Goal: Check status: Check status

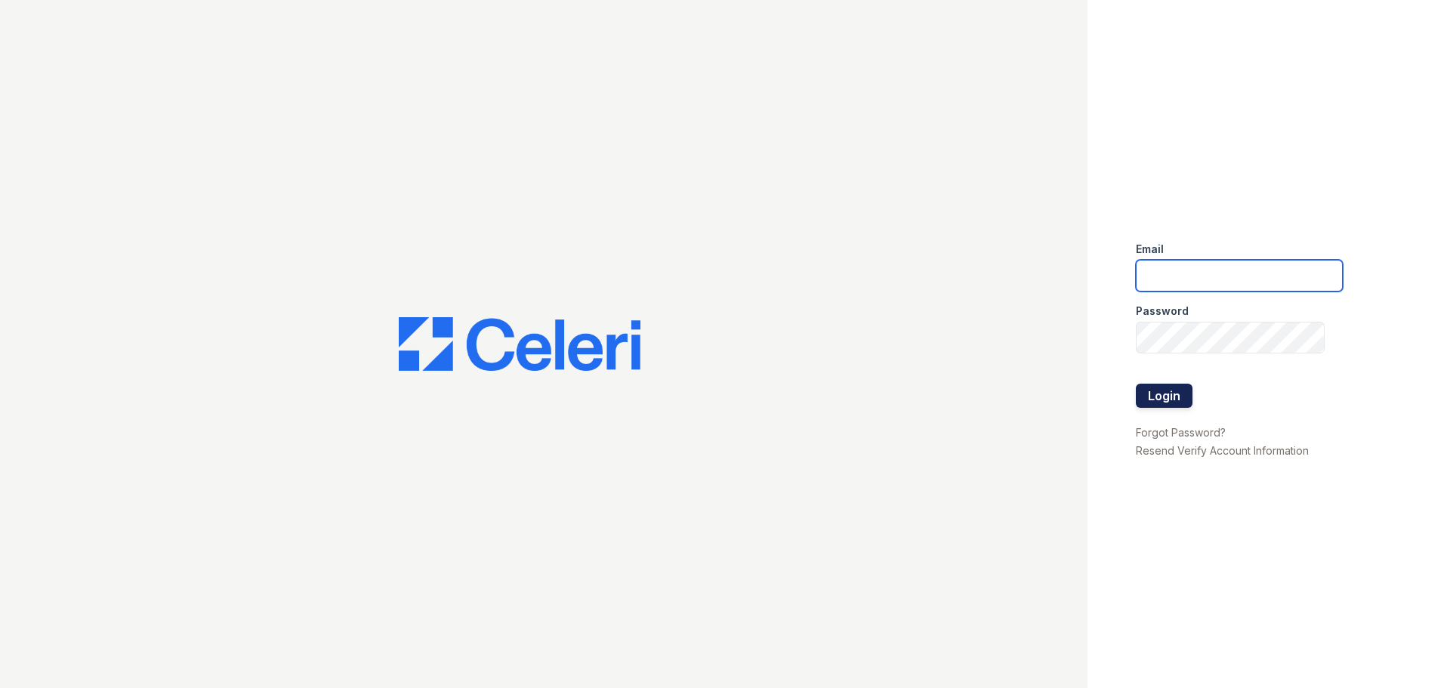
type input "wycliff.pm@cafmanagement.com"
click at [1189, 399] on button "Login" at bounding box center [1164, 396] width 57 height 24
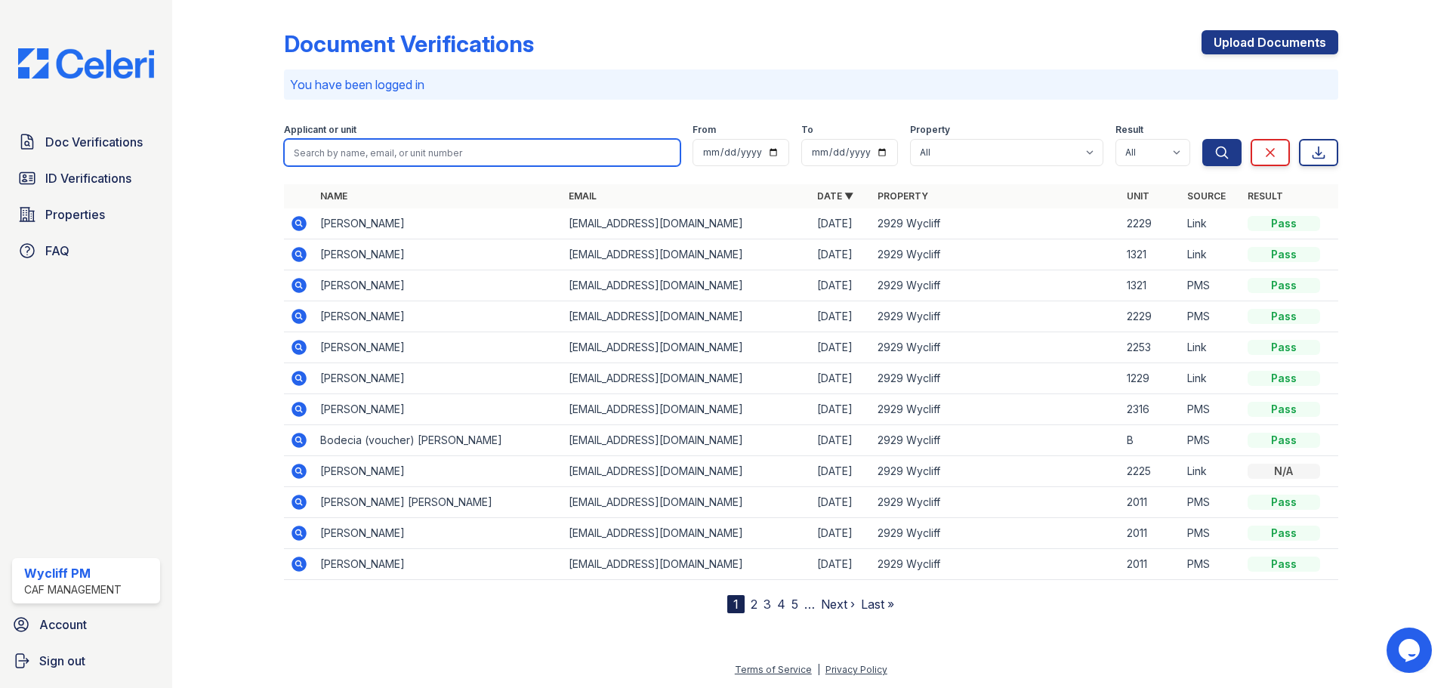
click at [419, 162] on input "search" at bounding box center [482, 152] width 396 height 27
type input "[PERSON_NAME]"
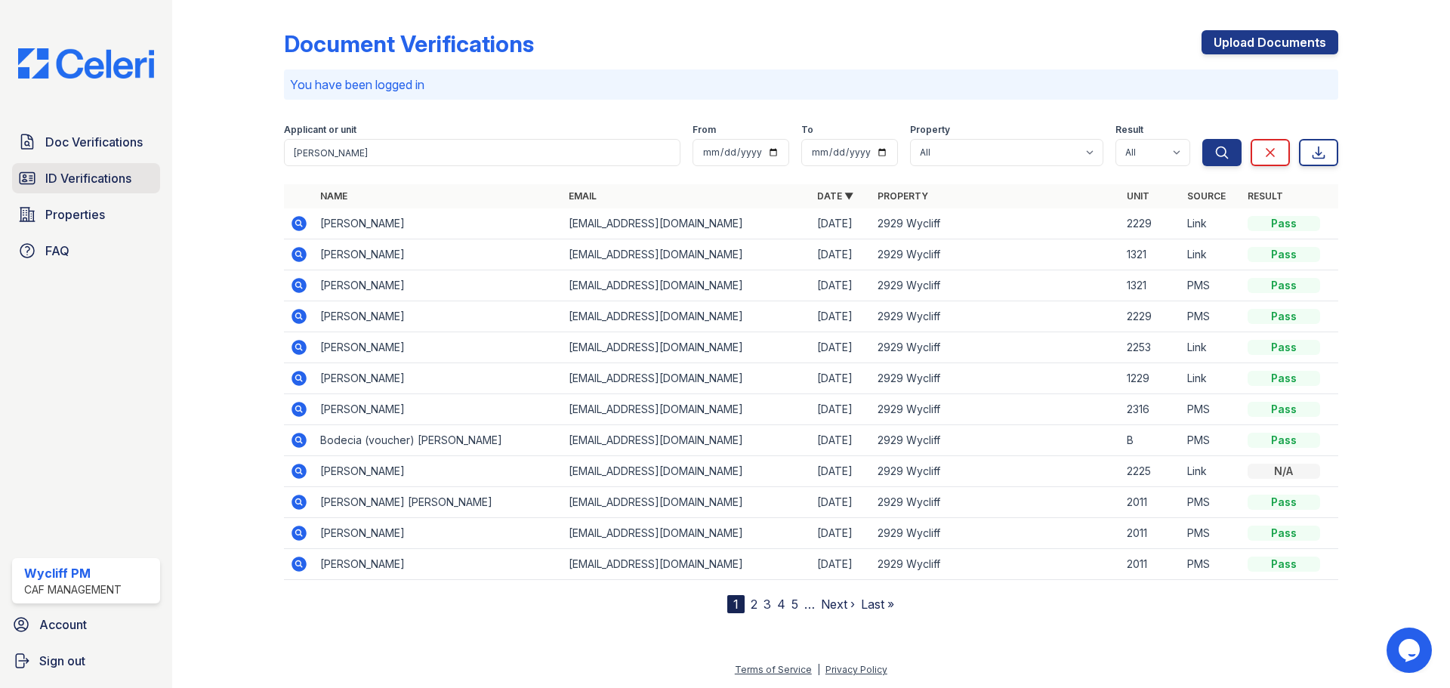
click at [104, 183] on span "ID Verifications" at bounding box center [88, 178] width 86 height 18
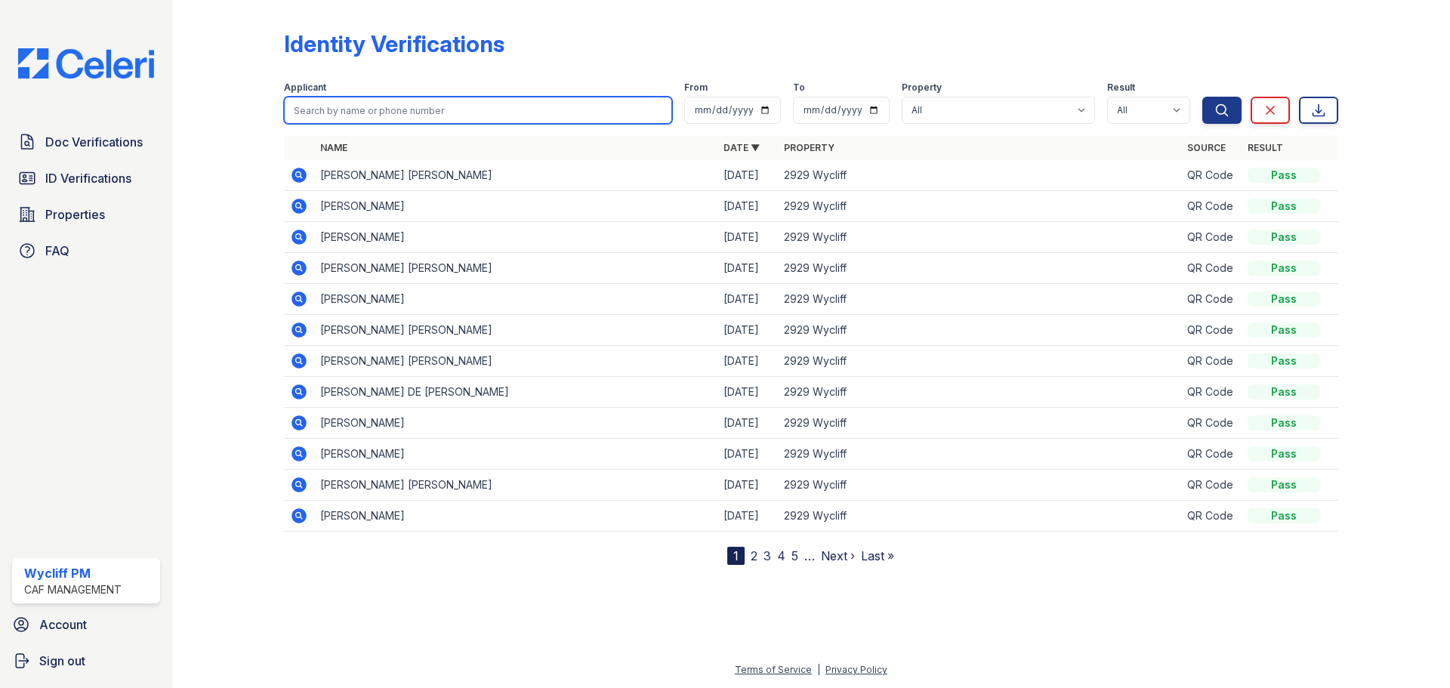
click at [360, 116] on input "search" at bounding box center [478, 110] width 388 height 27
type input "[PERSON_NAME]"
click at [1202, 97] on button "Search" at bounding box center [1221, 110] width 39 height 27
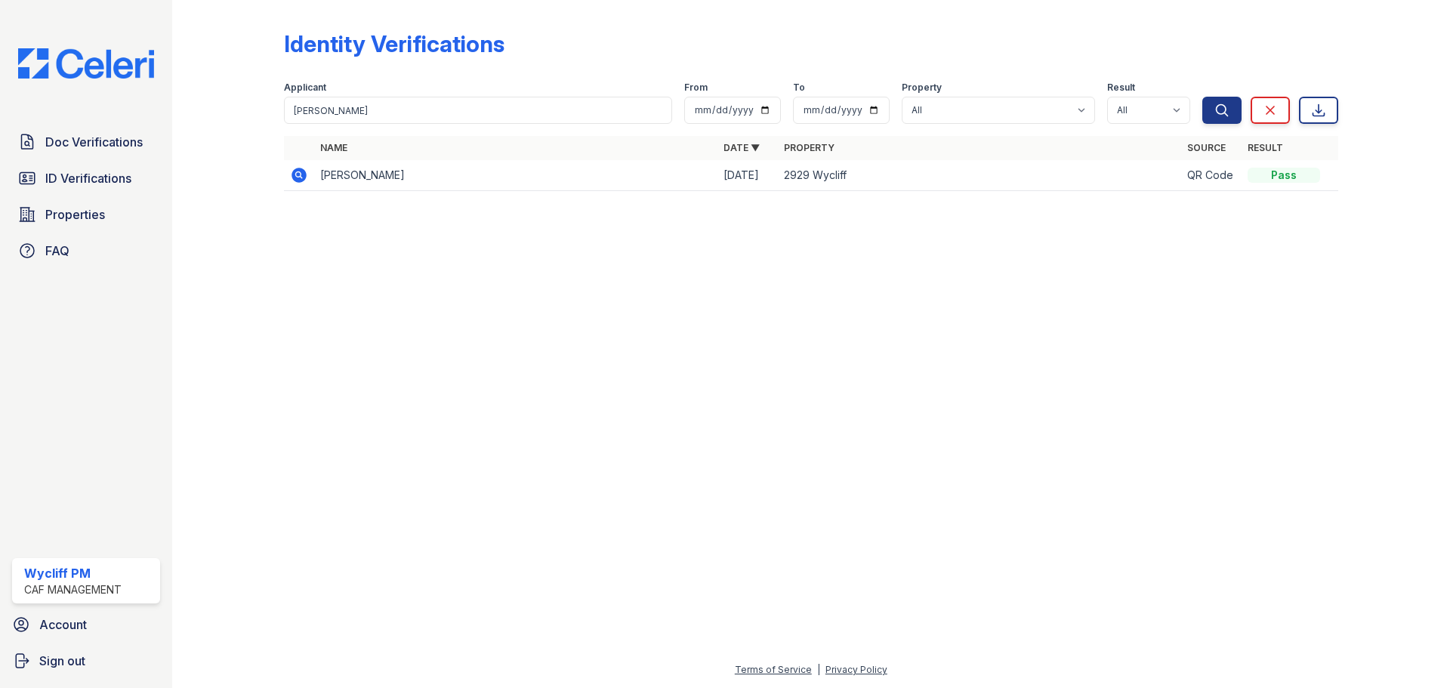
click at [301, 177] on icon at bounding box center [298, 175] width 15 height 15
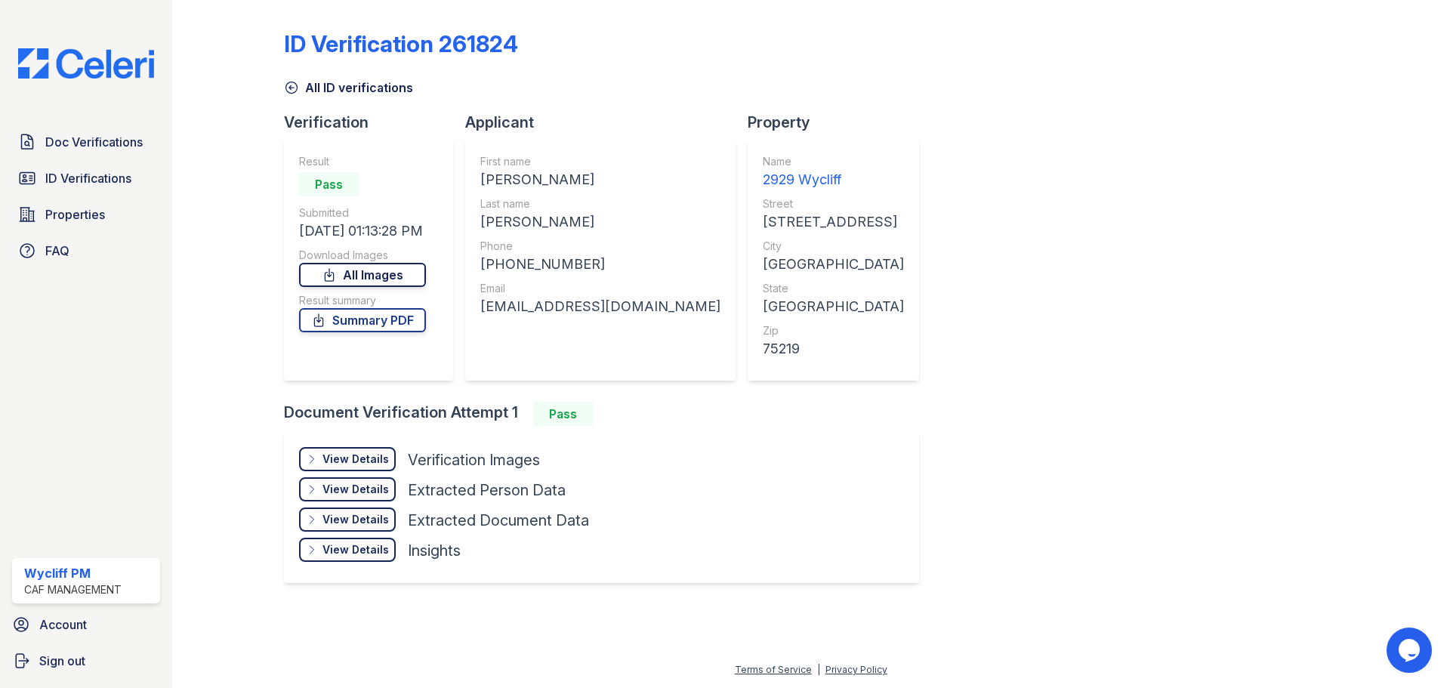
click at [353, 274] on link "All Images" at bounding box center [362, 275] width 127 height 24
